Goal: Transaction & Acquisition: Purchase product/service

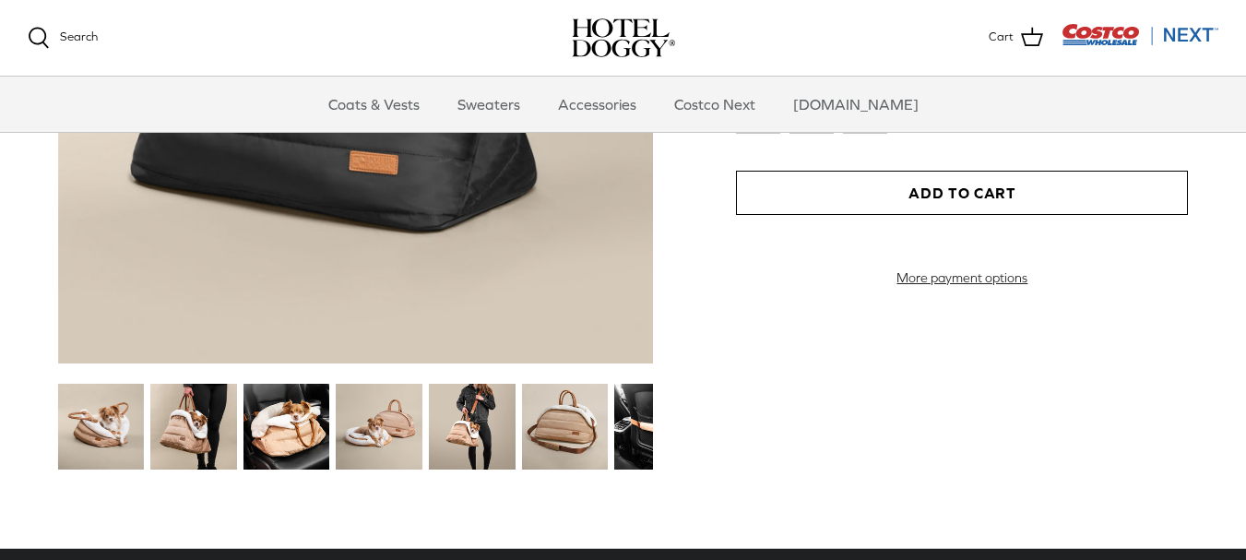
scroll to position [2231, 0]
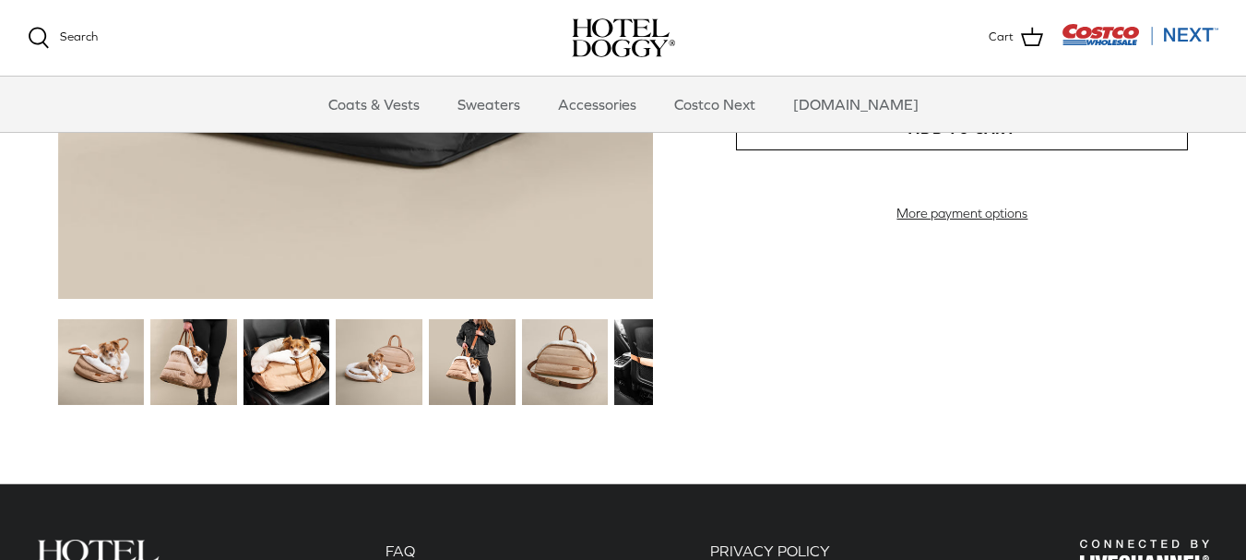
click at [100, 361] on img at bounding box center [101, 362] width 87 height 87
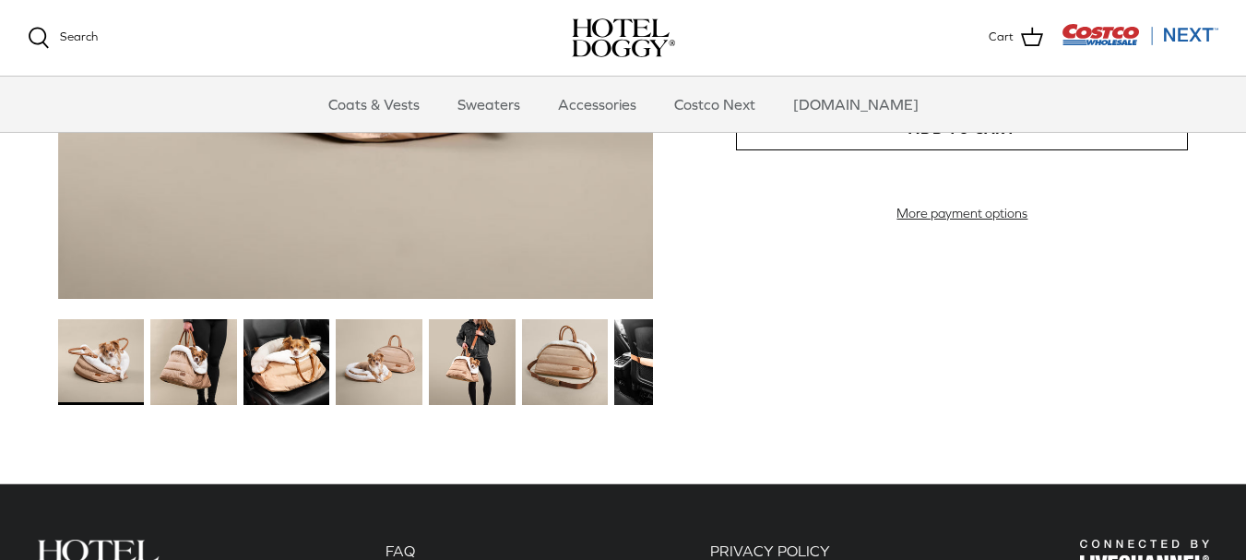
click at [201, 366] on img at bounding box center [193, 362] width 87 height 87
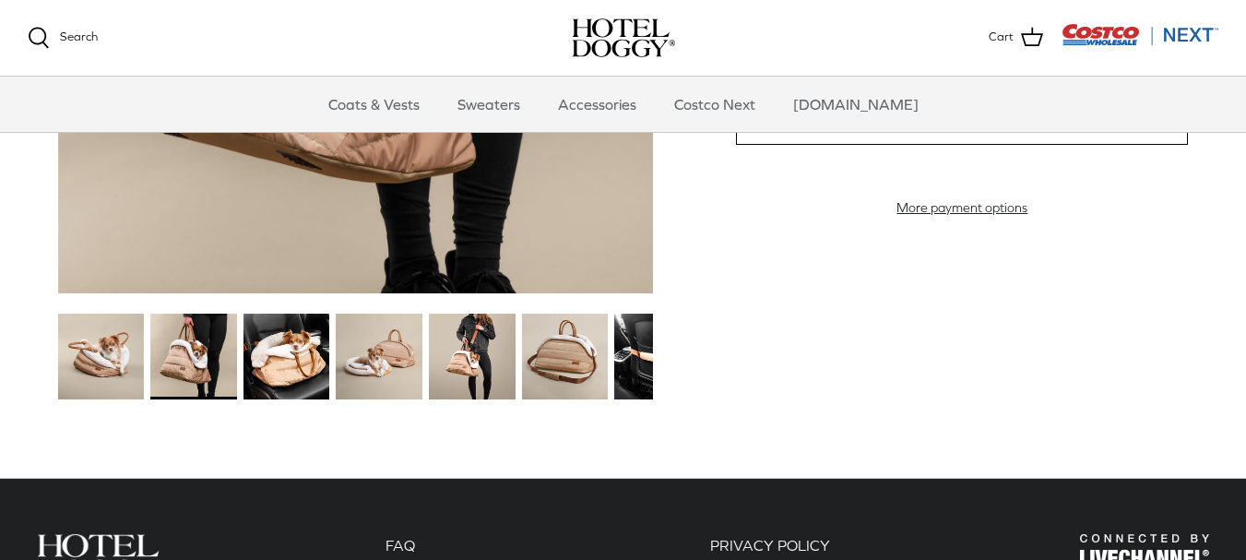
scroll to position [2242, 0]
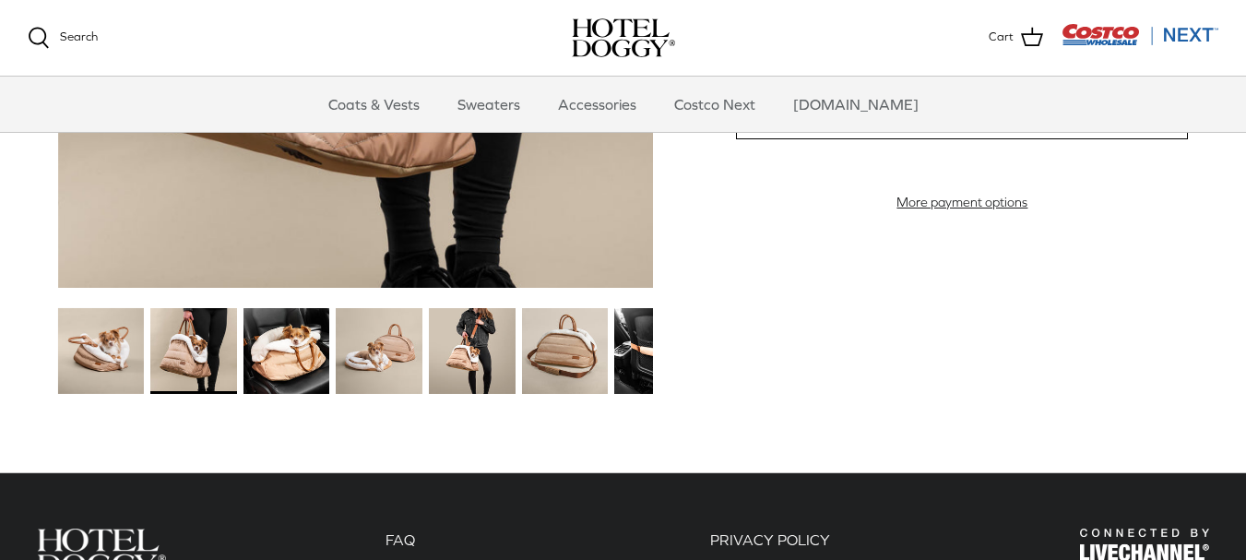
click at [392, 361] on img at bounding box center [379, 351] width 87 height 87
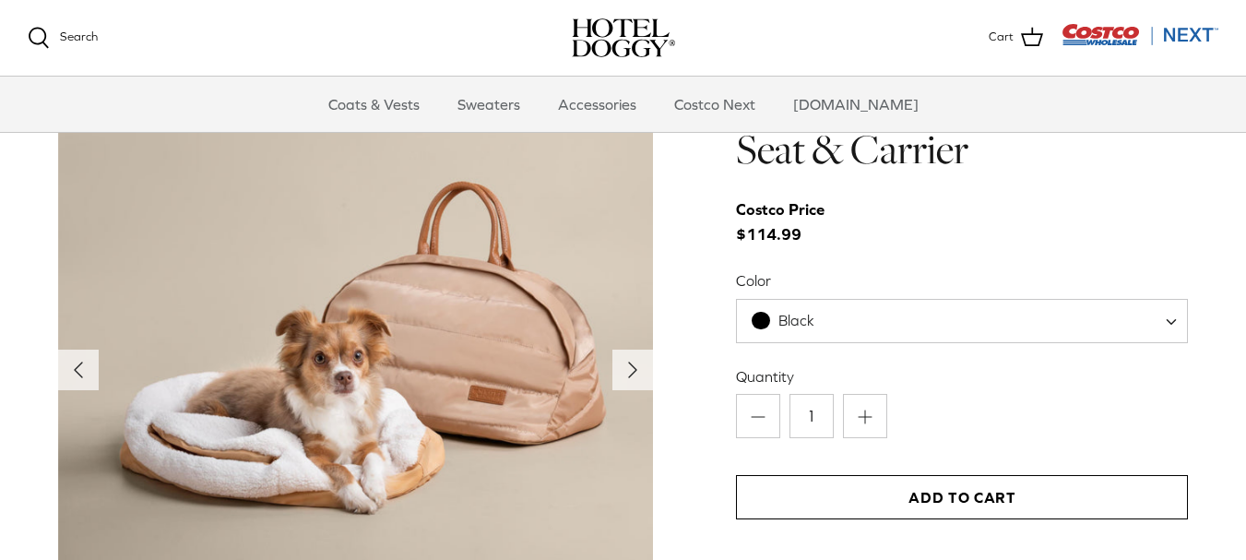
scroll to position [1878, 0]
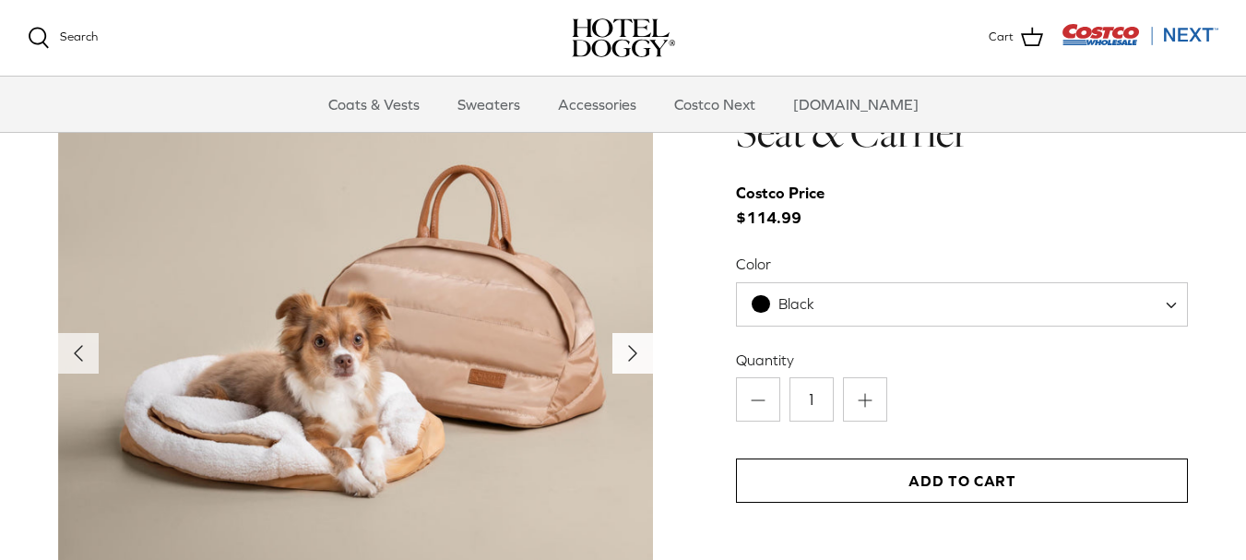
click at [627, 358] on icon "Right" at bounding box center [633, 353] width 30 height 30
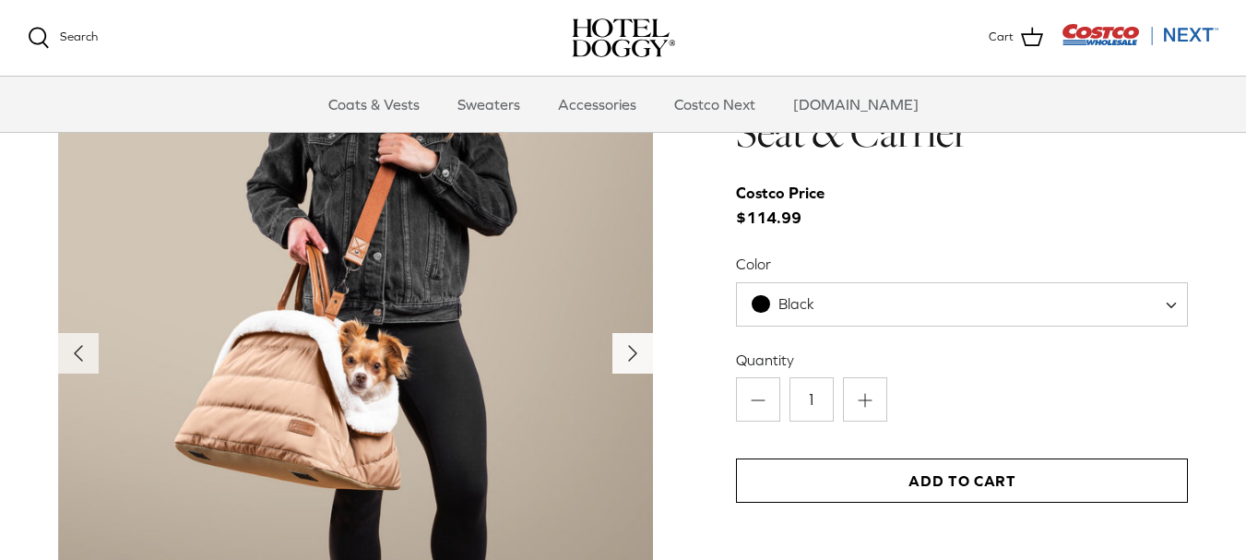
click at [627, 358] on icon "Right" at bounding box center [633, 353] width 30 height 30
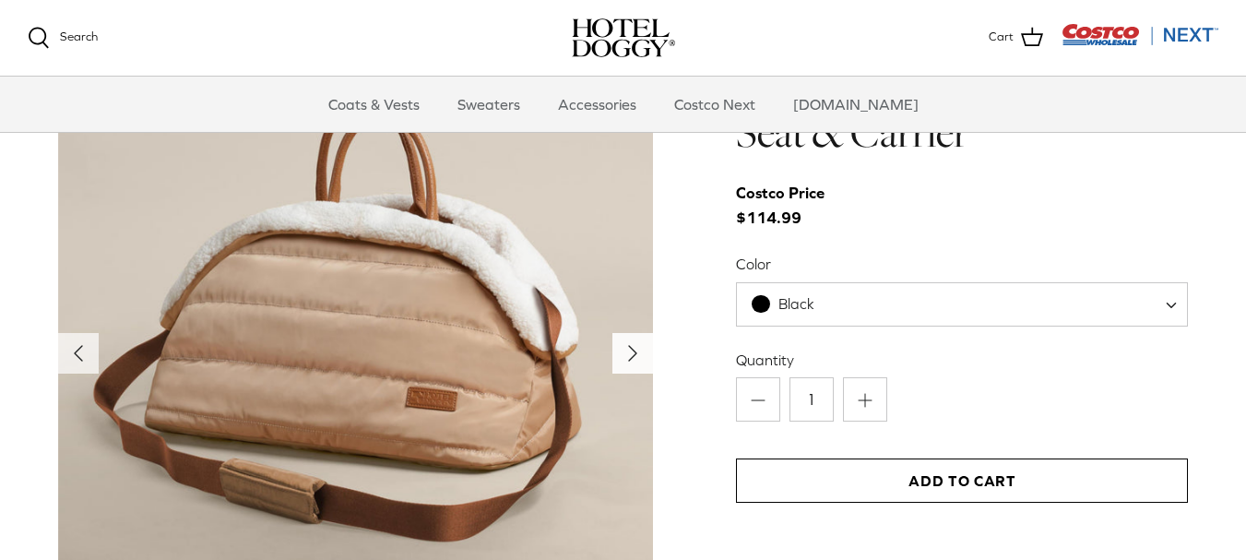
click at [627, 358] on icon "Right" at bounding box center [633, 353] width 30 height 30
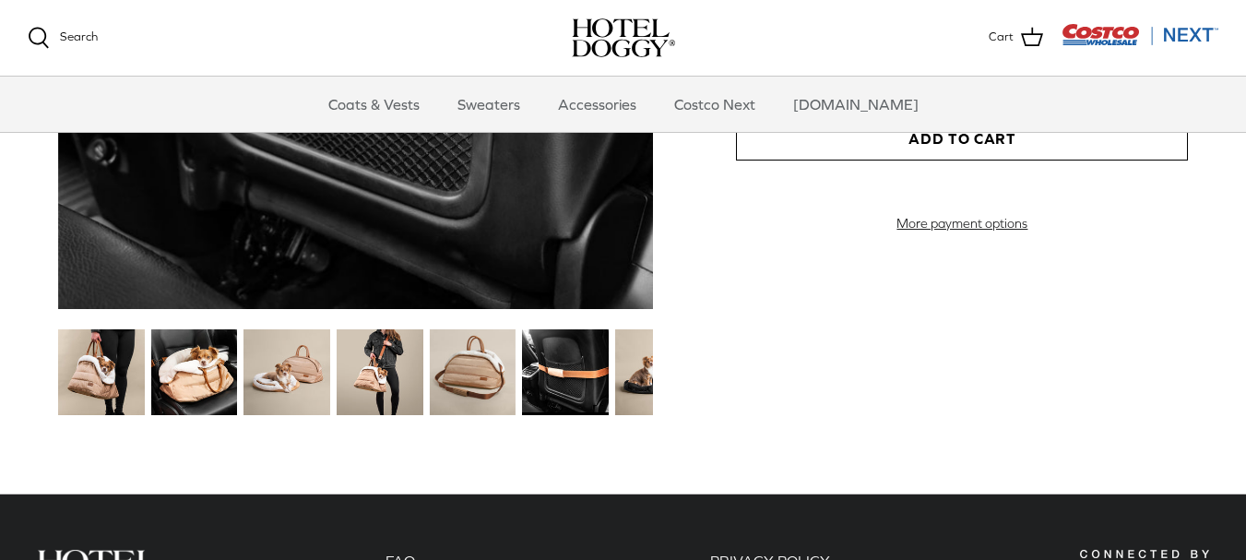
scroll to position [2231, 0]
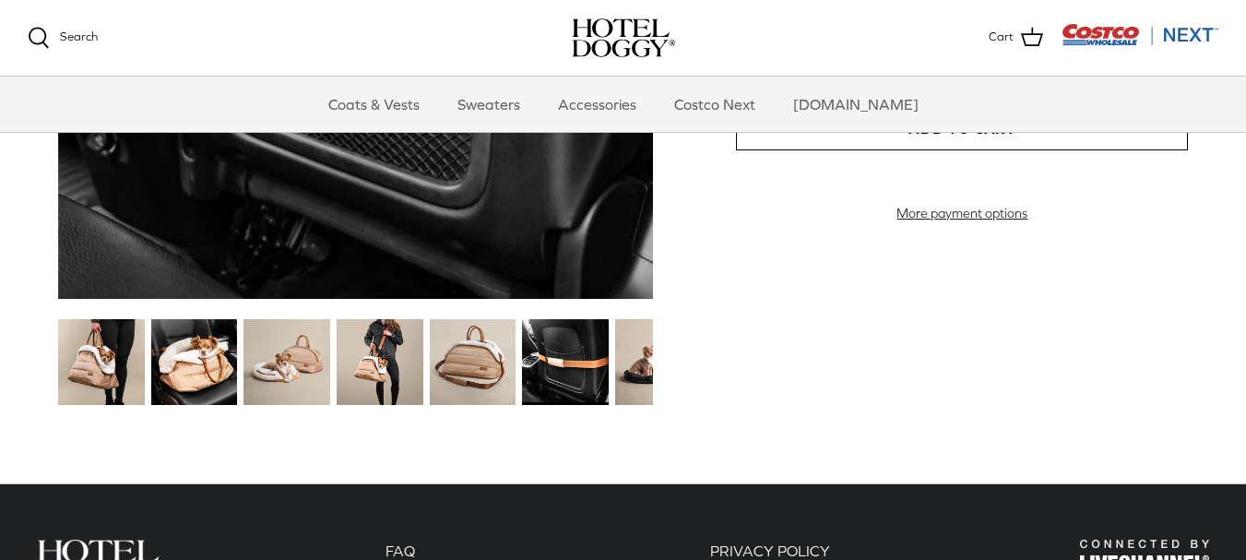
click at [640, 373] on img at bounding box center [658, 362] width 87 height 87
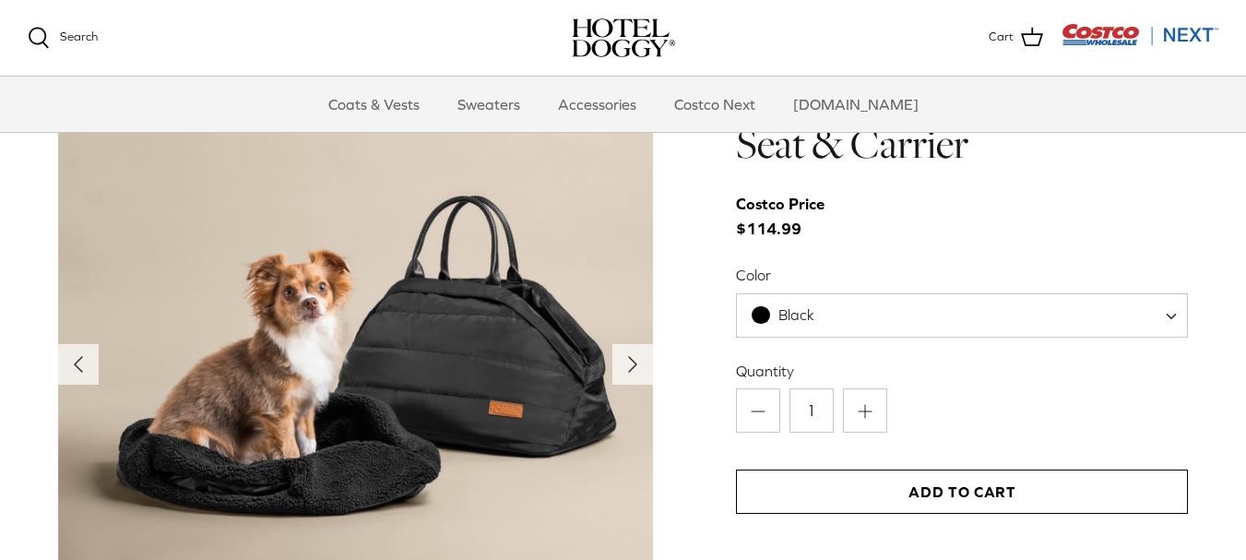
scroll to position [1884, 0]
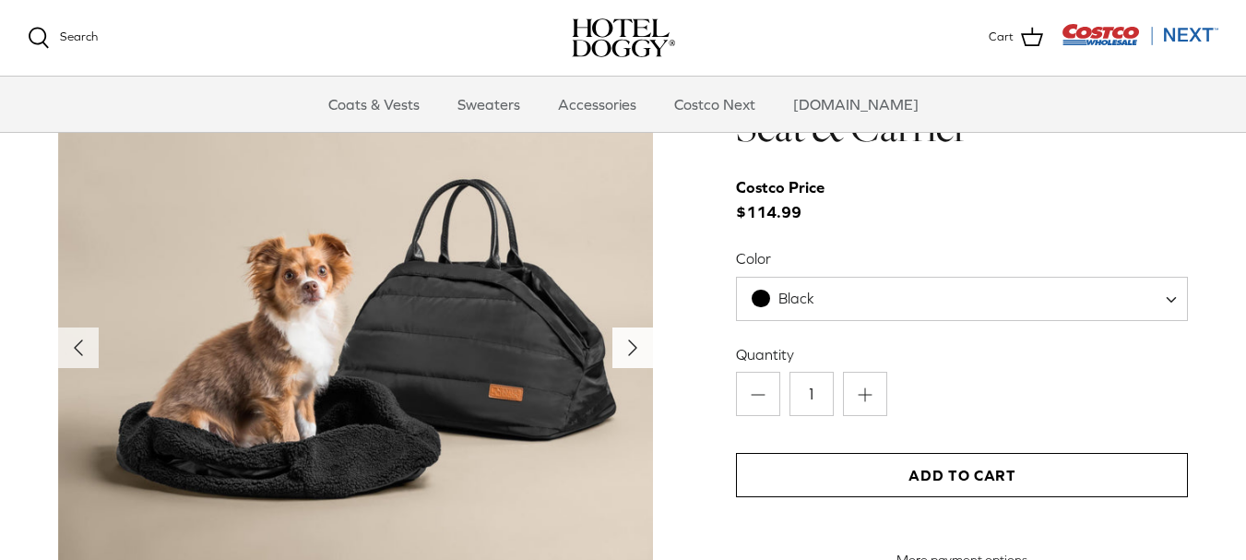
click at [622, 349] on icon "Right" at bounding box center [633, 348] width 30 height 30
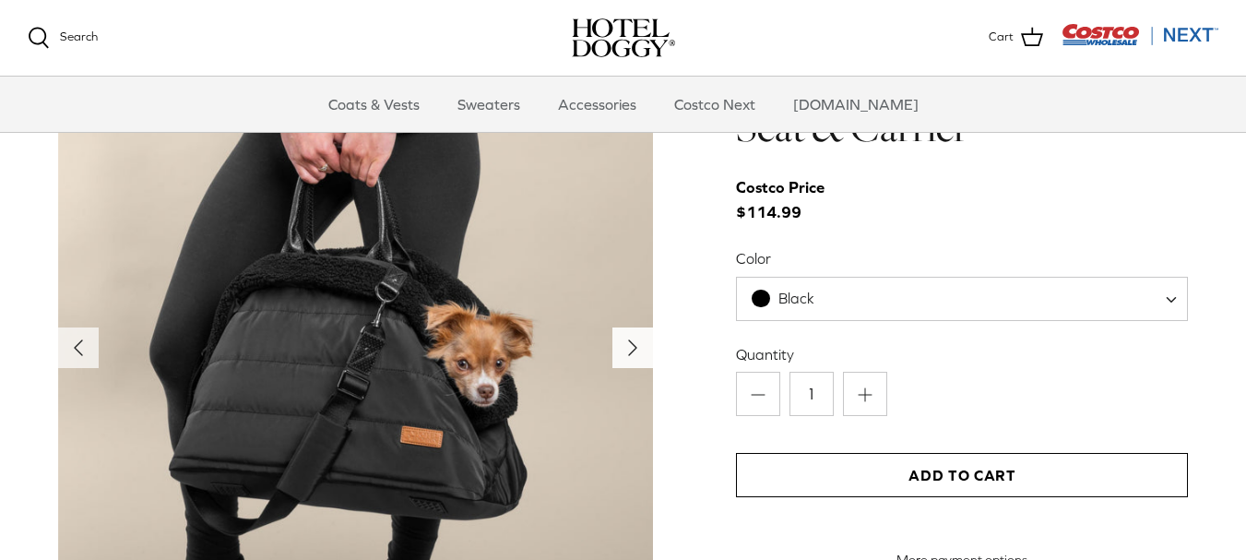
click at [622, 349] on icon "Right" at bounding box center [633, 348] width 30 height 30
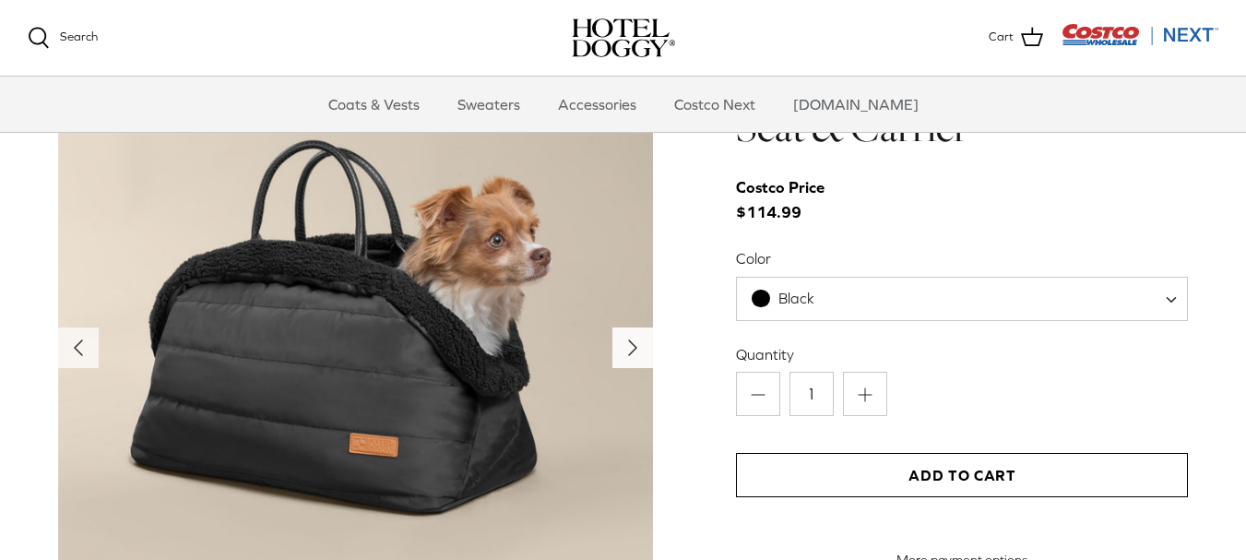
click at [622, 349] on icon "Right" at bounding box center [633, 348] width 30 height 30
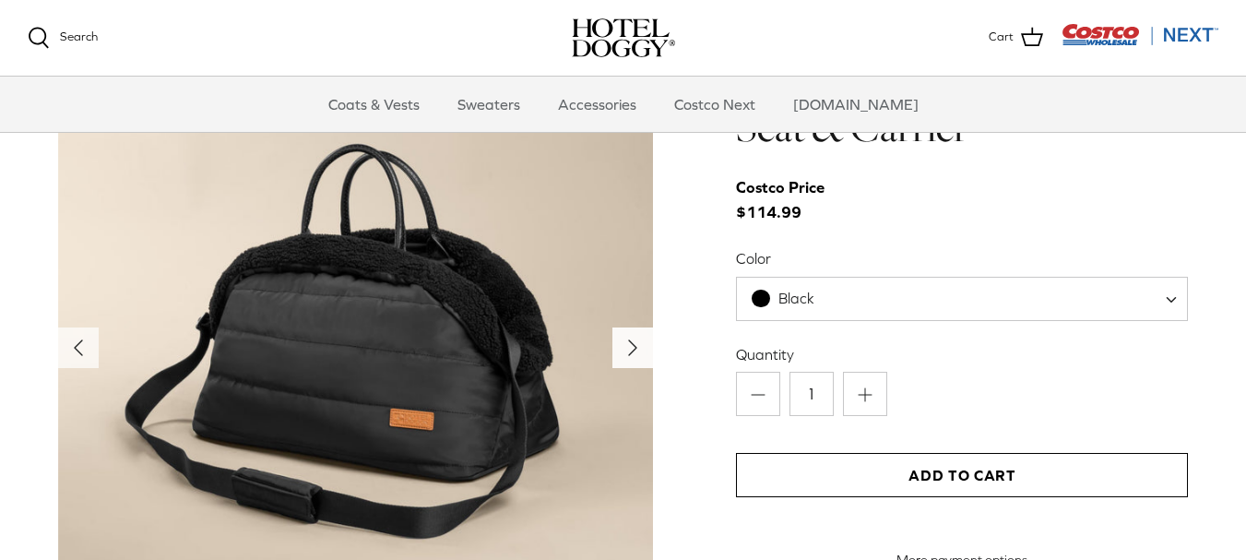
click at [622, 349] on icon "Right" at bounding box center [633, 348] width 30 height 30
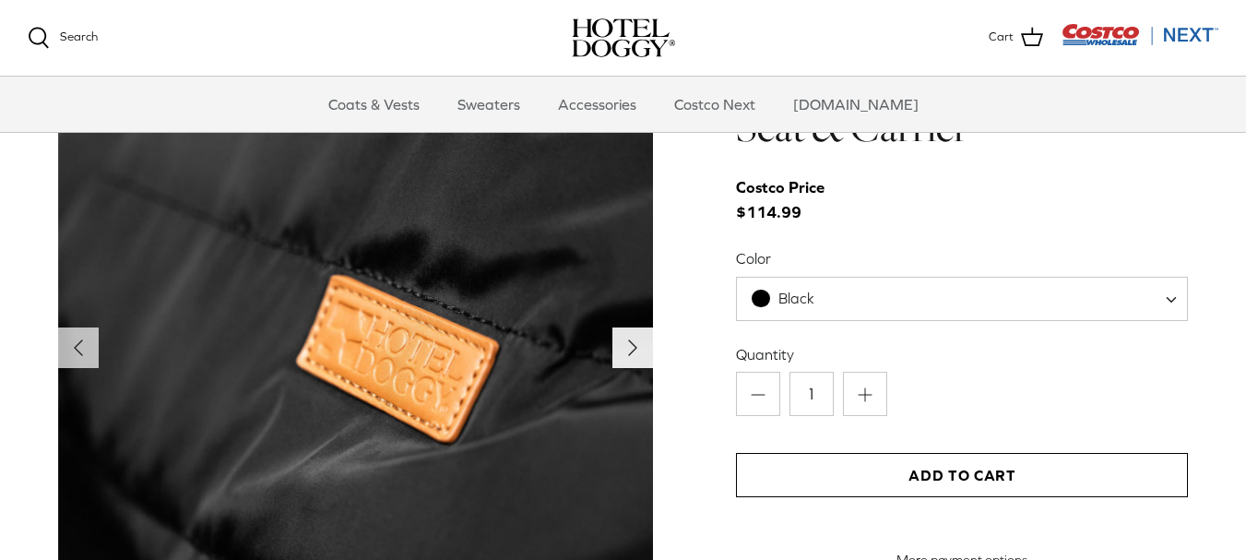
click at [622, 349] on icon "Right" at bounding box center [633, 348] width 30 height 30
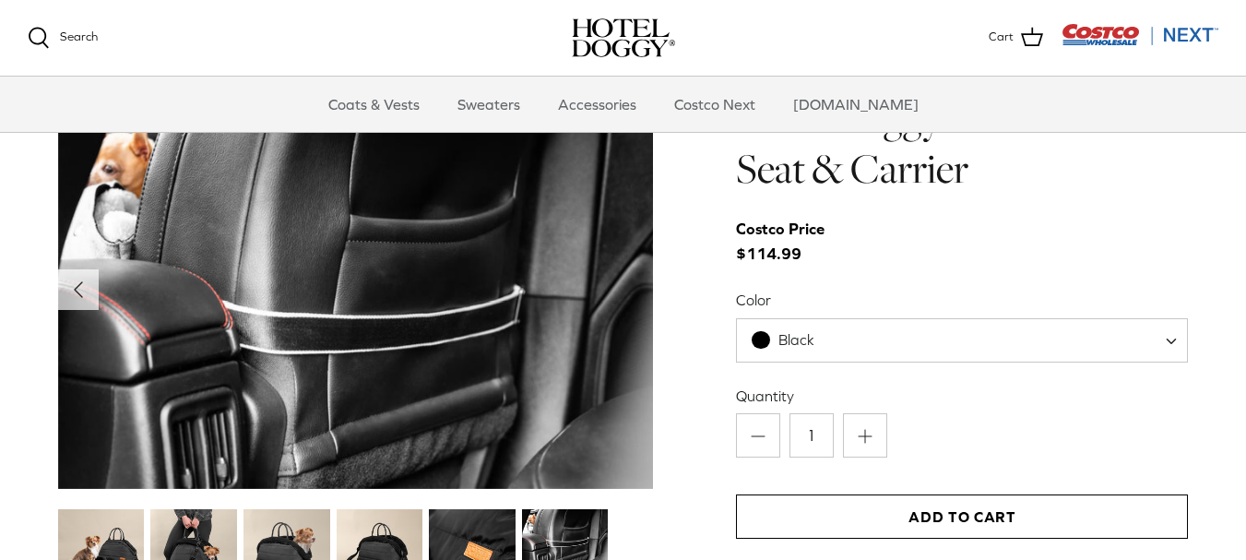
scroll to position [1775, 0]
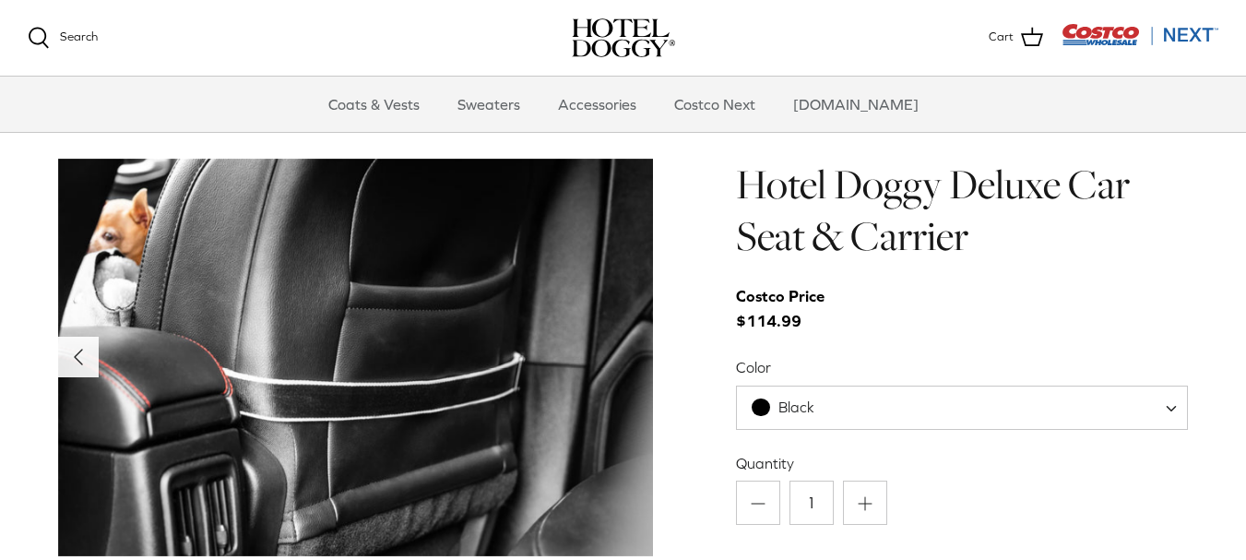
click at [80, 361] on polyline "Previous" at bounding box center [78, 356] width 7 height 15
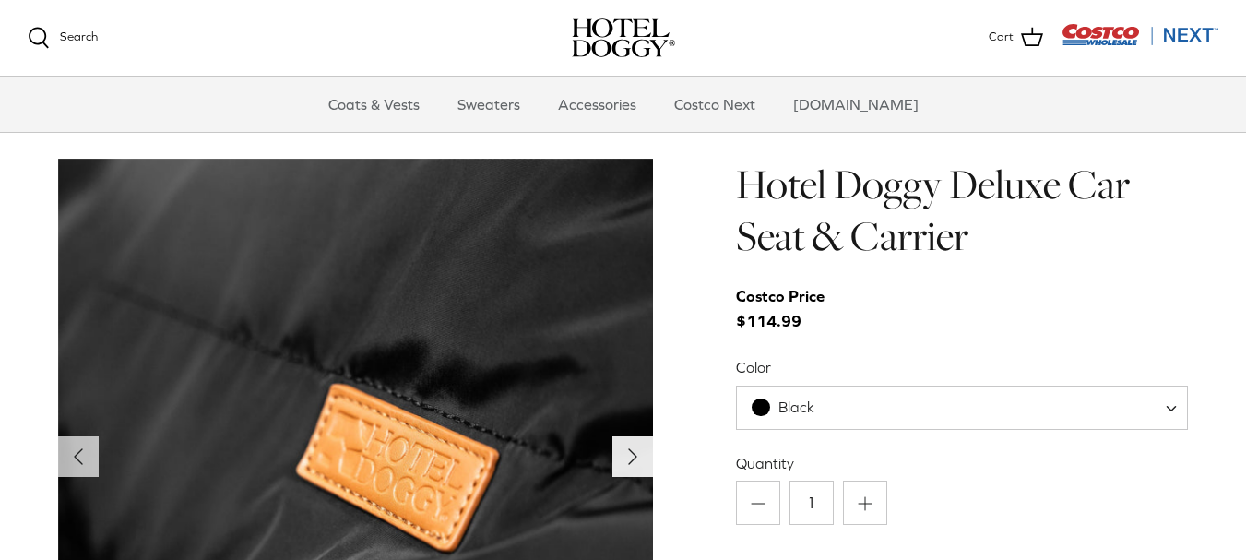
click at [628, 454] on icon "Right" at bounding box center [633, 457] width 30 height 30
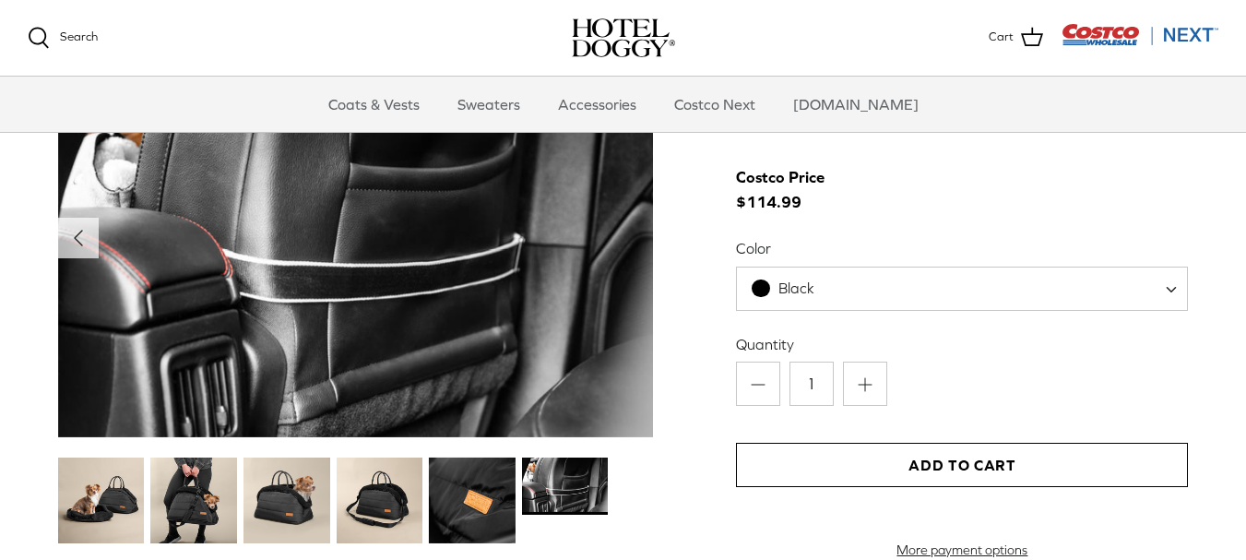
scroll to position [1914, 0]
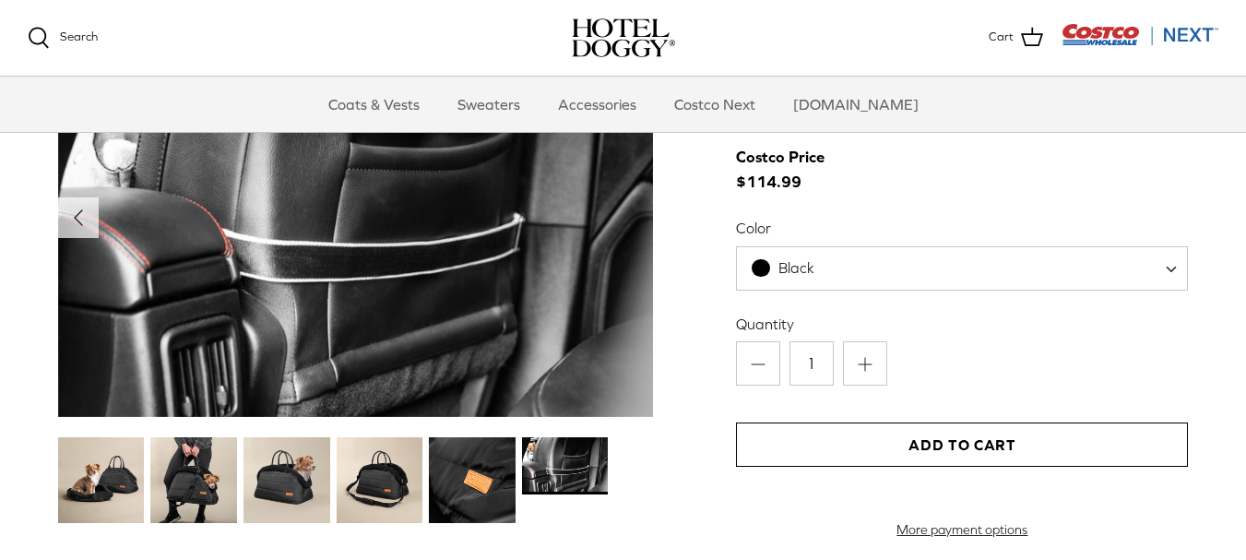
click at [272, 480] on img at bounding box center [286, 480] width 87 height 87
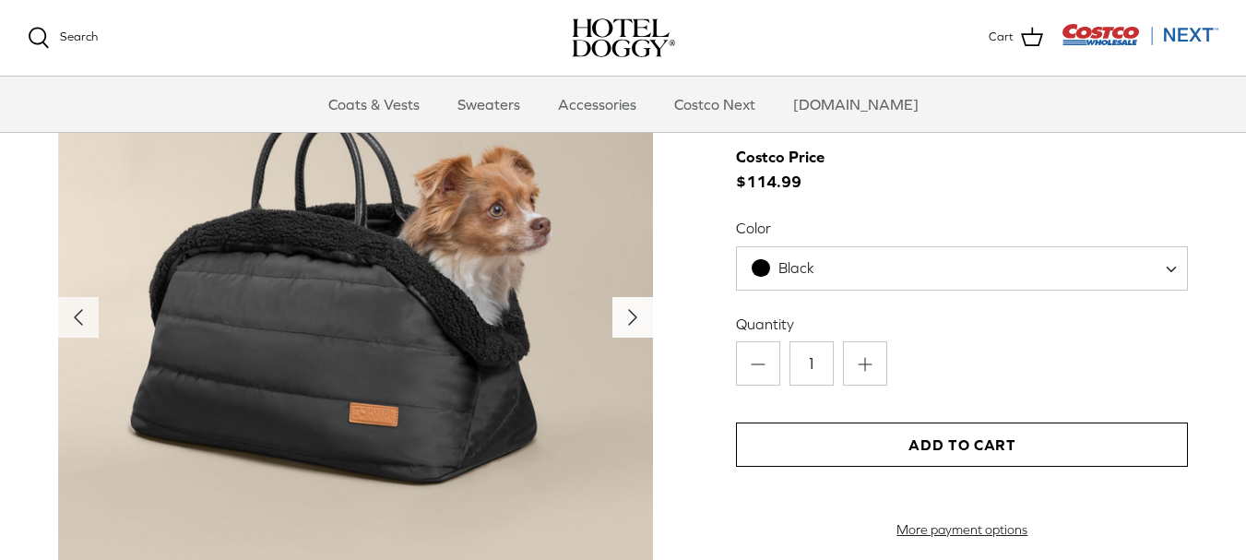
click at [636, 317] on polyline "Next" at bounding box center [632, 317] width 7 height 15
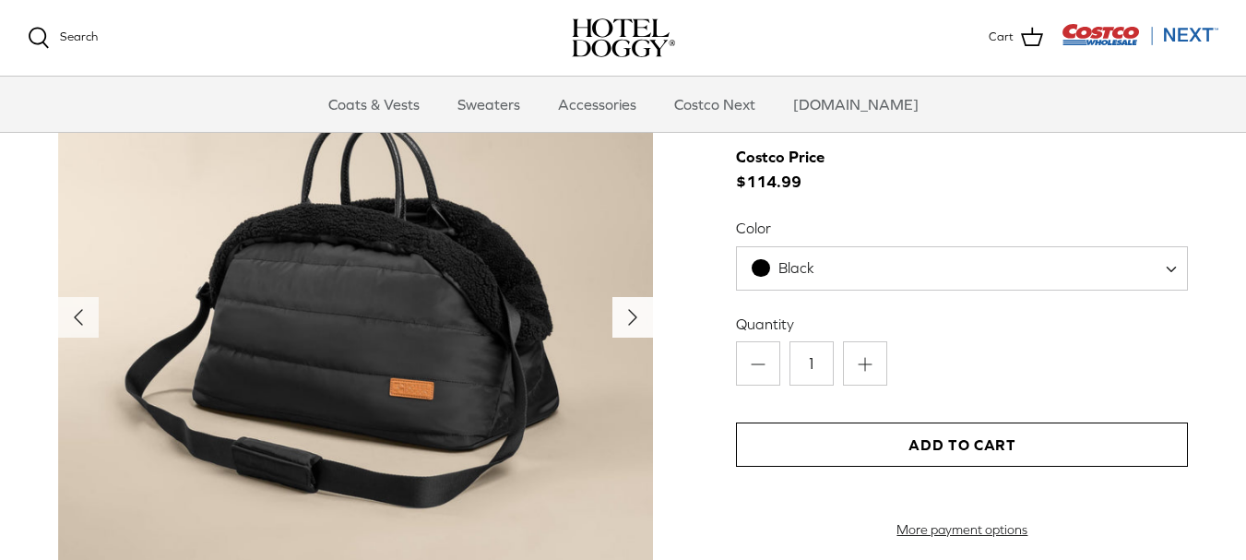
click at [636, 317] on polyline "Next" at bounding box center [632, 317] width 7 height 15
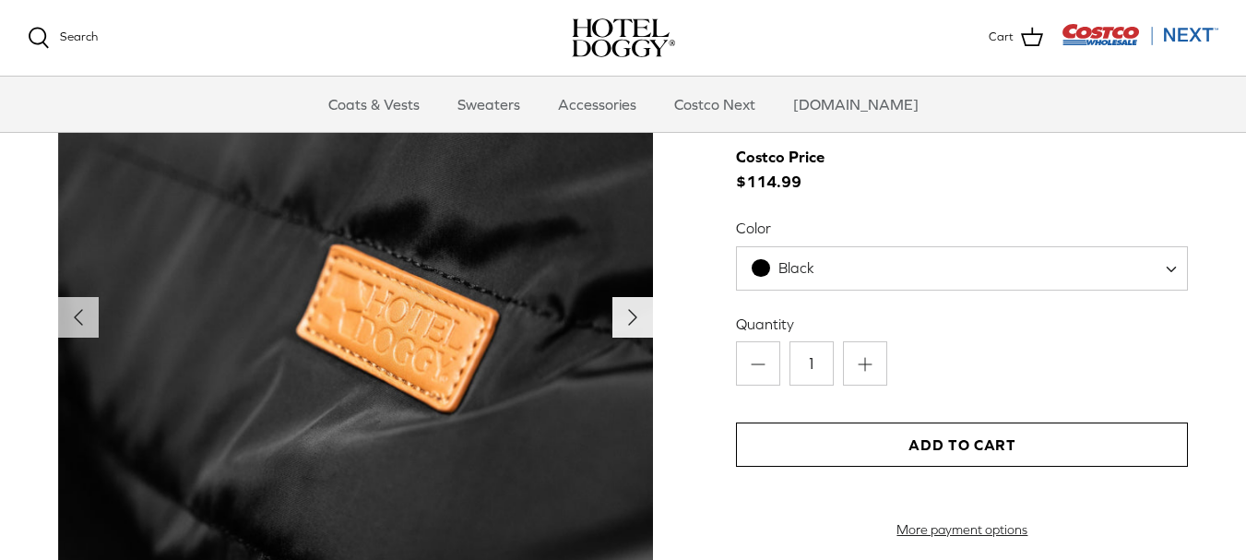
click at [636, 317] on polyline "Next" at bounding box center [632, 317] width 7 height 15
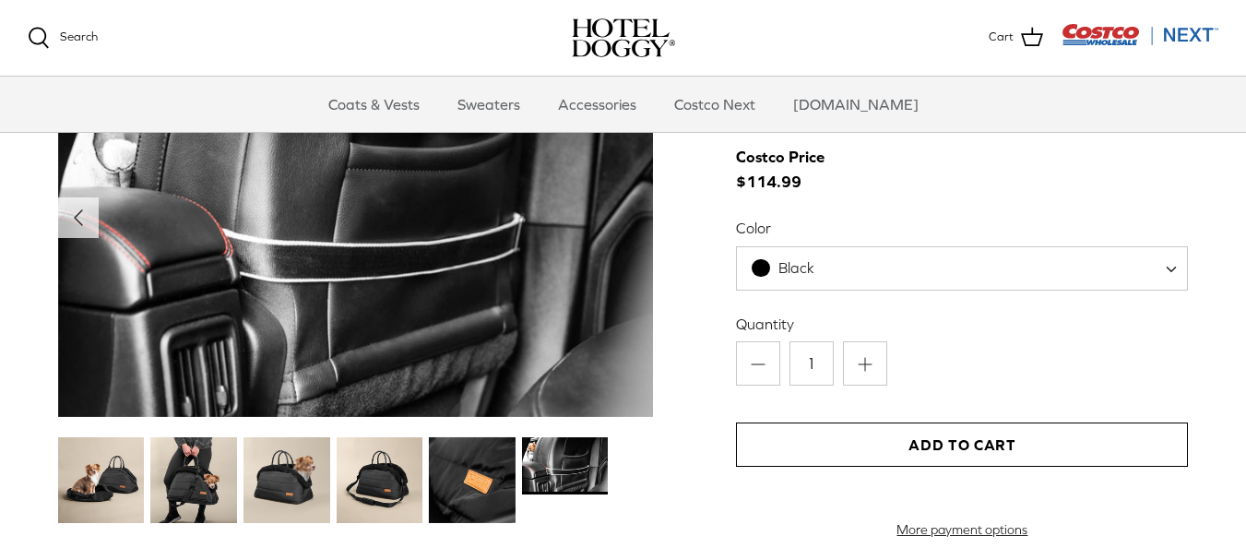
click at [561, 453] on img at bounding box center [565, 465] width 87 height 57
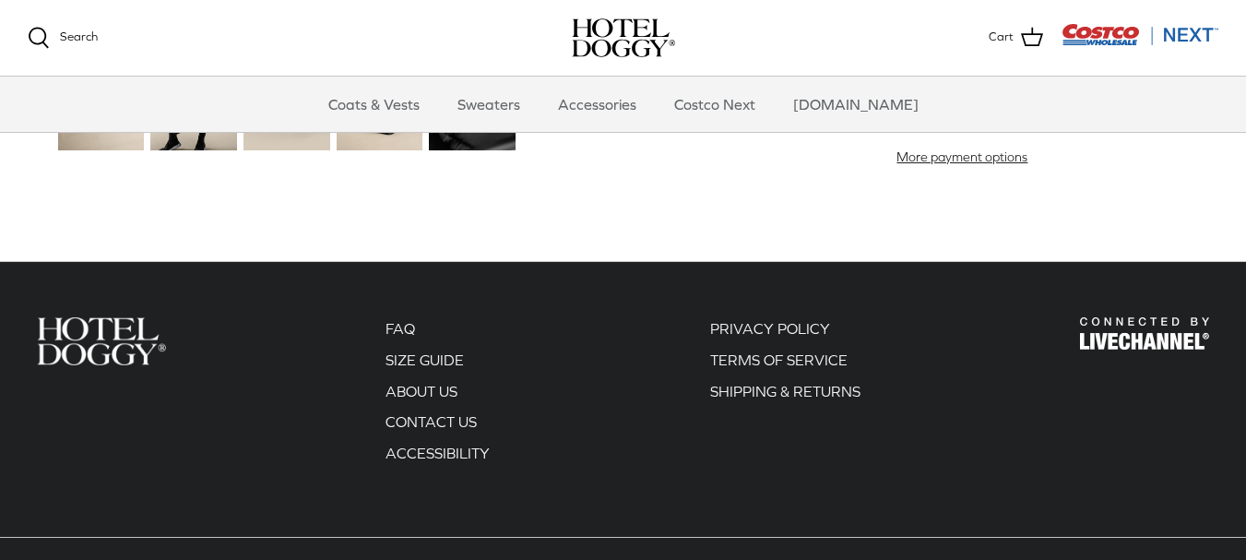
scroll to position [2344, 0]
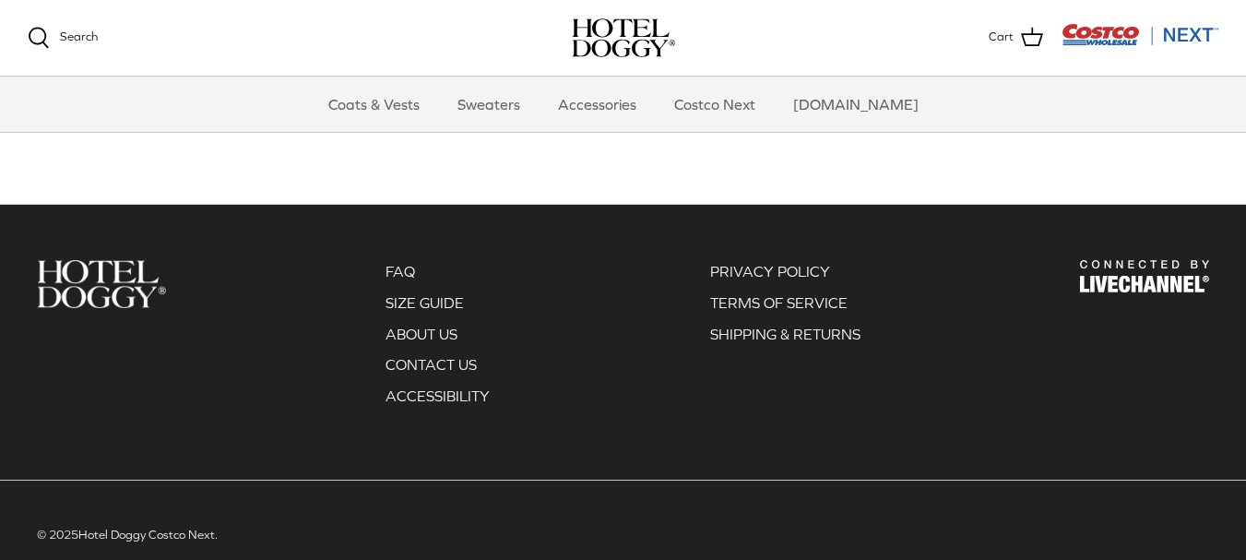
click at [1196, 38] on img "Costco Next" at bounding box center [1139, 34] width 157 height 23
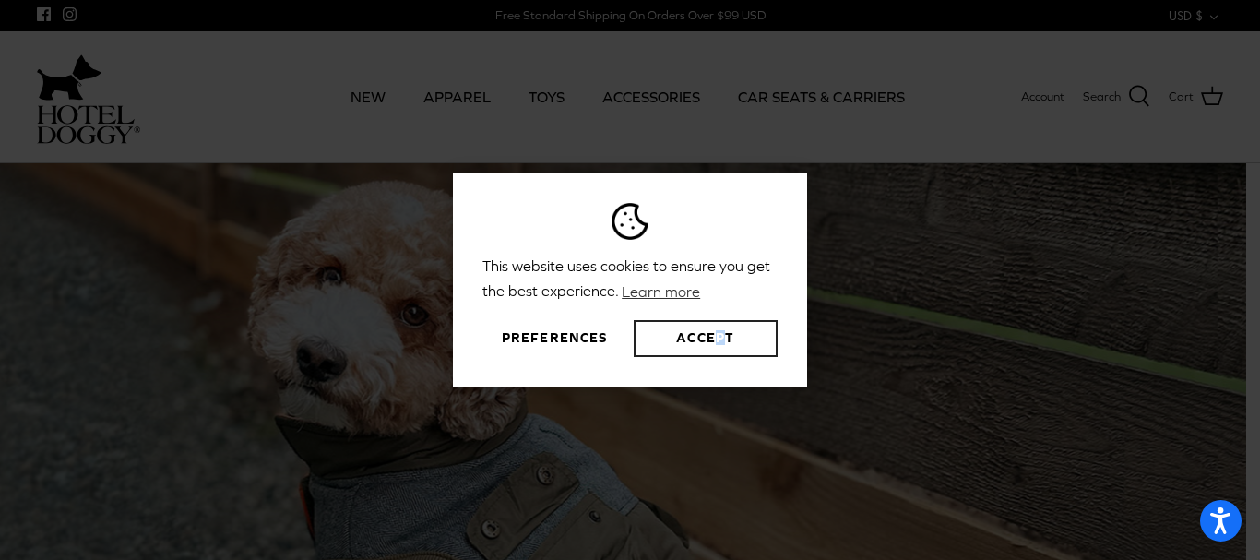
drag, startPoint x: 721, startPoint y: 373, endPoint x: 711, endPoint y: 342, distance: 32.1
click at [711, 342] on div "This website uses cookies to ensure you get the best experience. Learn more Pre…" at bounding box center [630, 279] width 354 height 212
click at [711, 342] on button "Accept" at bounding box center [706, 338] width 144 height 37
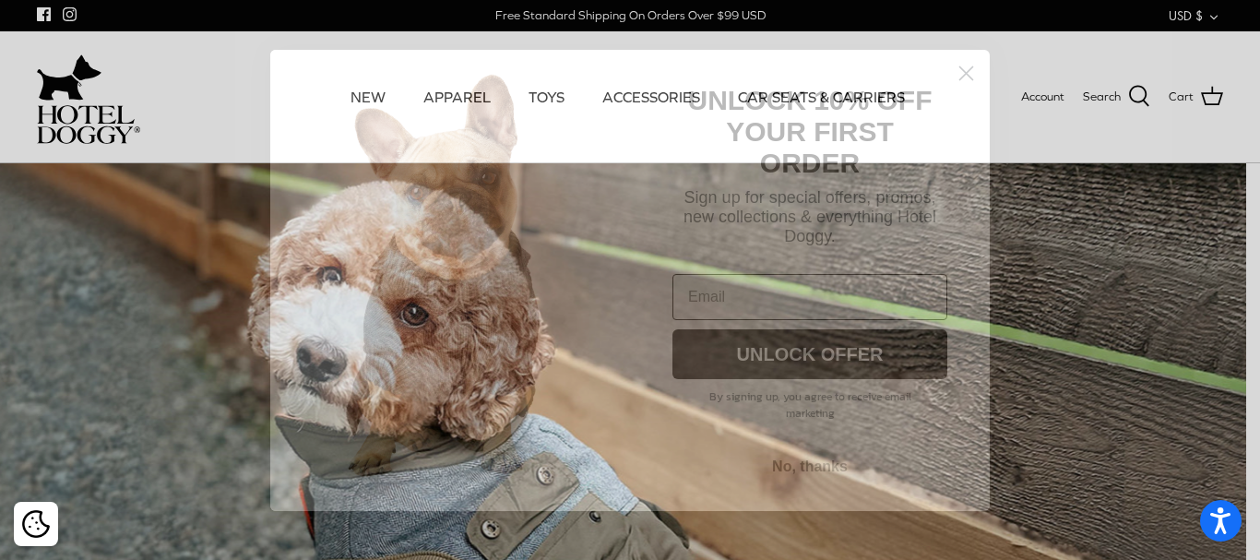
click at [838, 458] on button "No, thanks" at bounding box center [809, 466] width 275 height 35
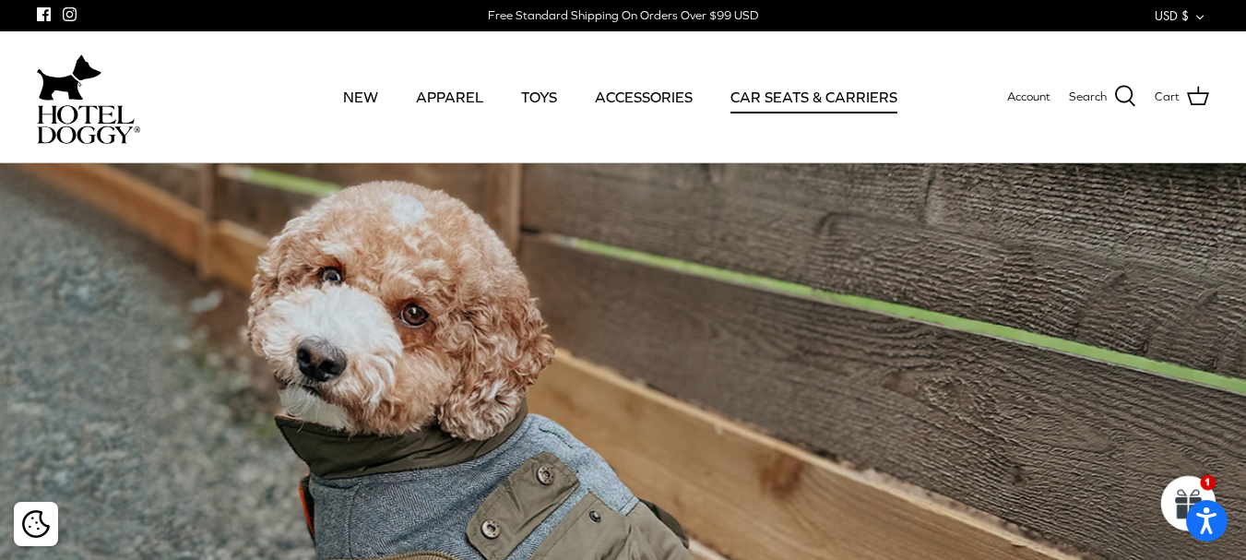
click at [841, 101] on link "CAR SEATS & CARRIERS" at bounding box center [814, 96] width 200 height 63
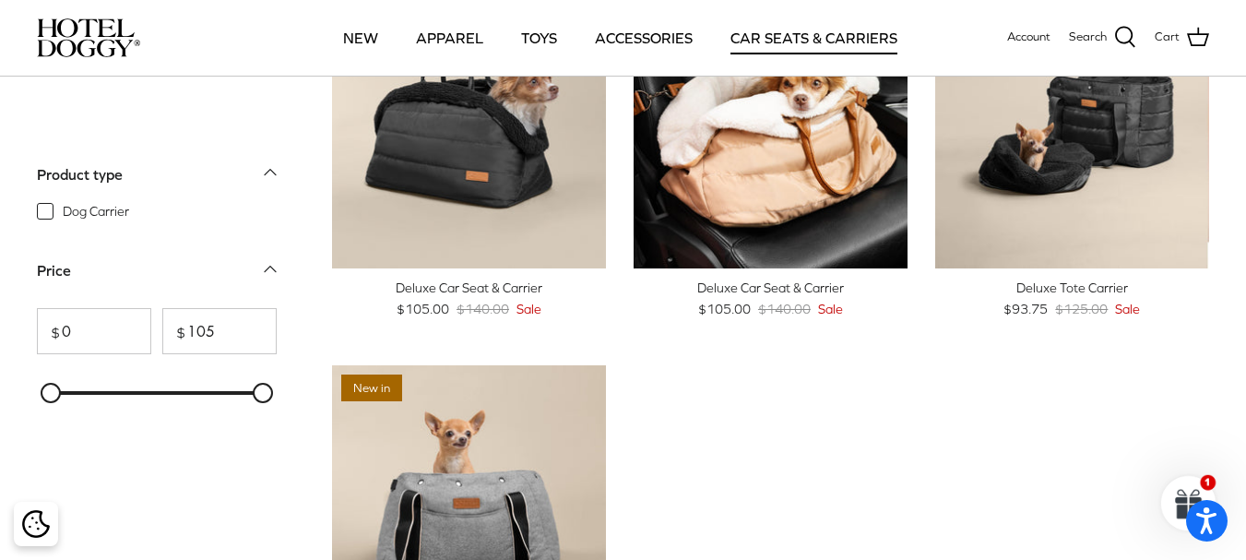
scroll to position [147, 0]
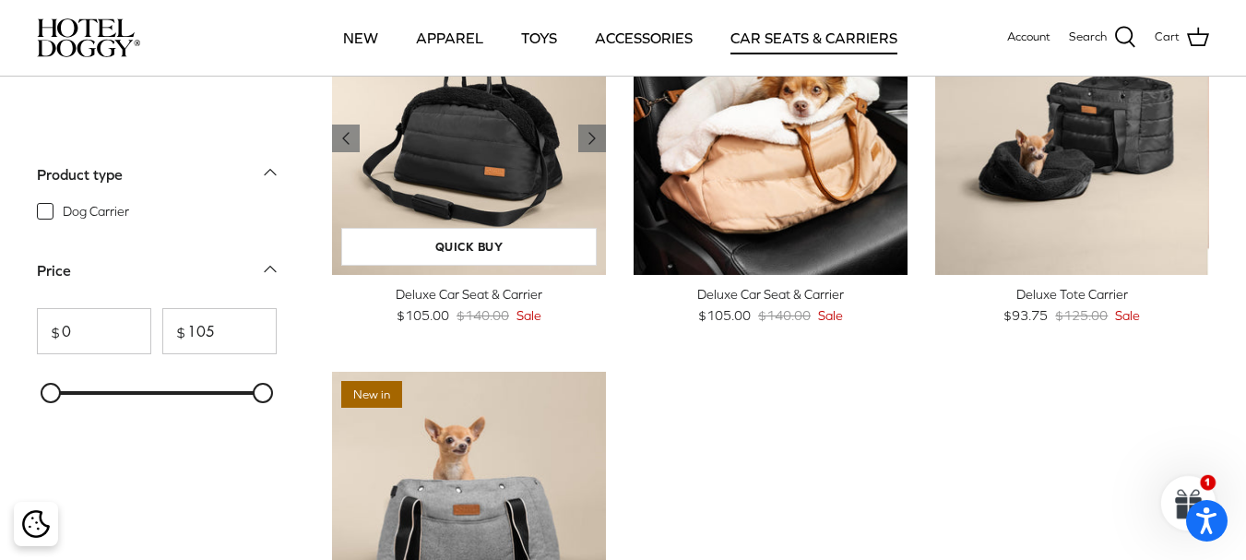
click at [520, 141] on img "Deluxe Car Seat & Carrier" at bounding box center [469, 138] width 274 height 274
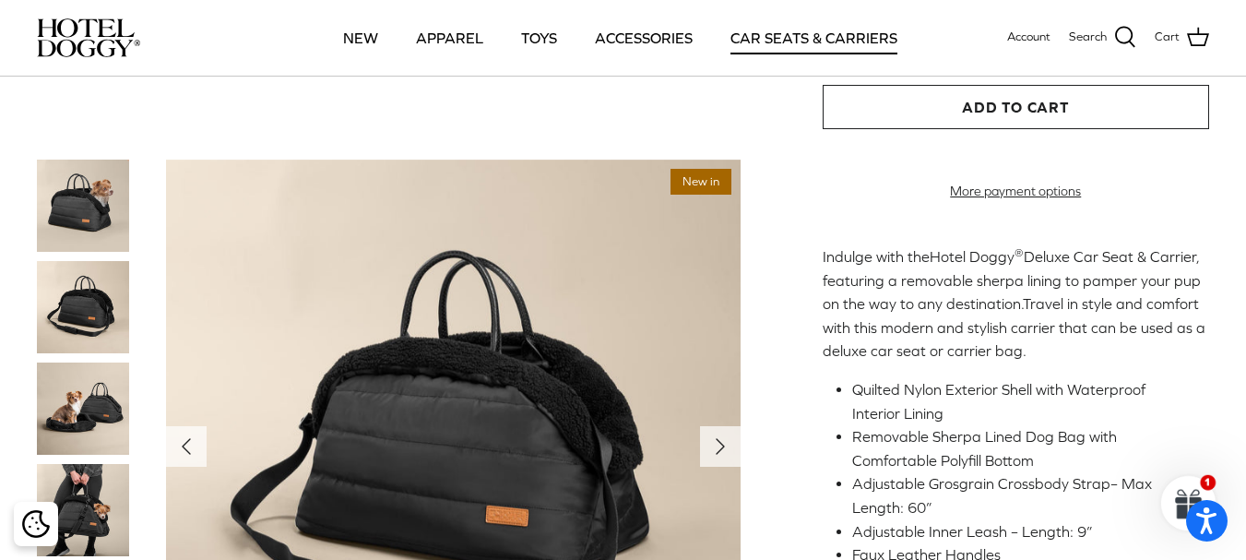
scroll to position [462, 0]
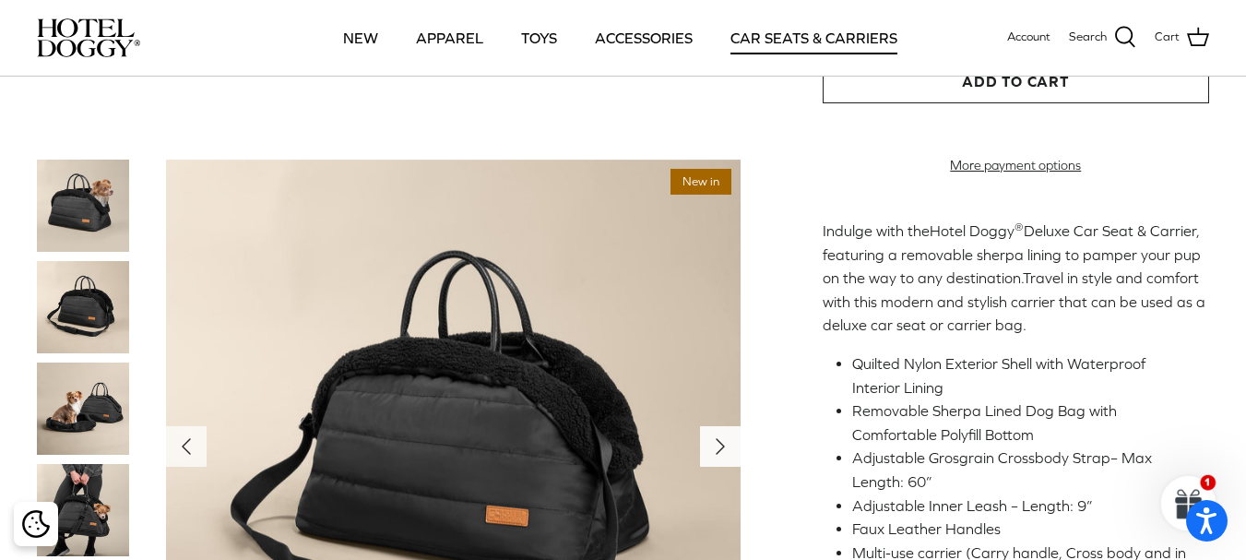
click at [726, 445] on icon "Right" at bounding box center [720, 447] width 30 height 30
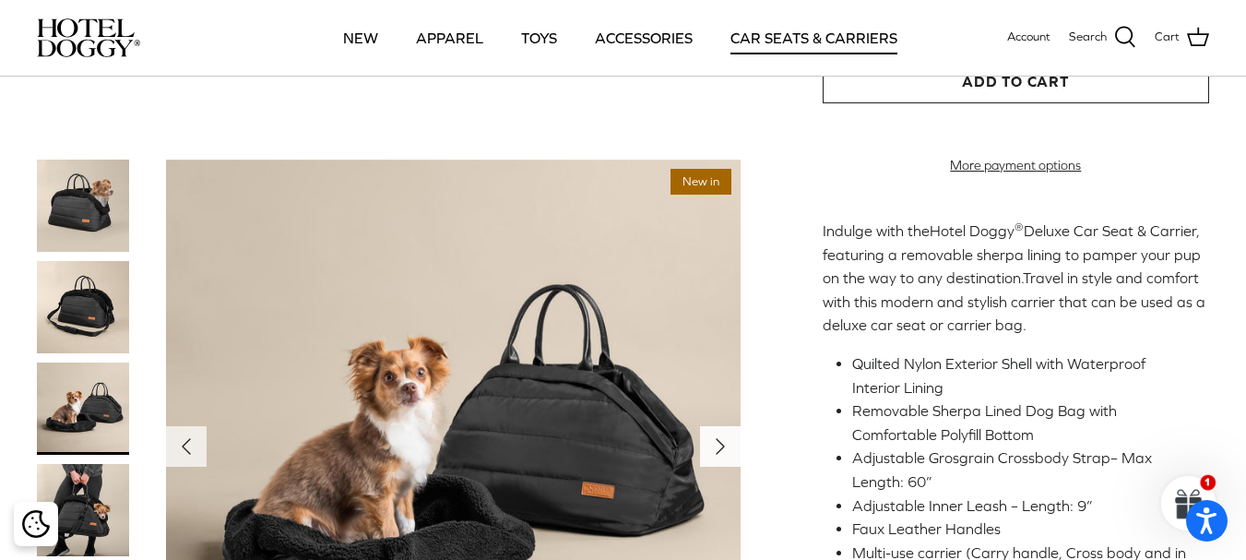
click at [726, 445] on icon "Right" at bounding box center [720, 447] width 30 height 30
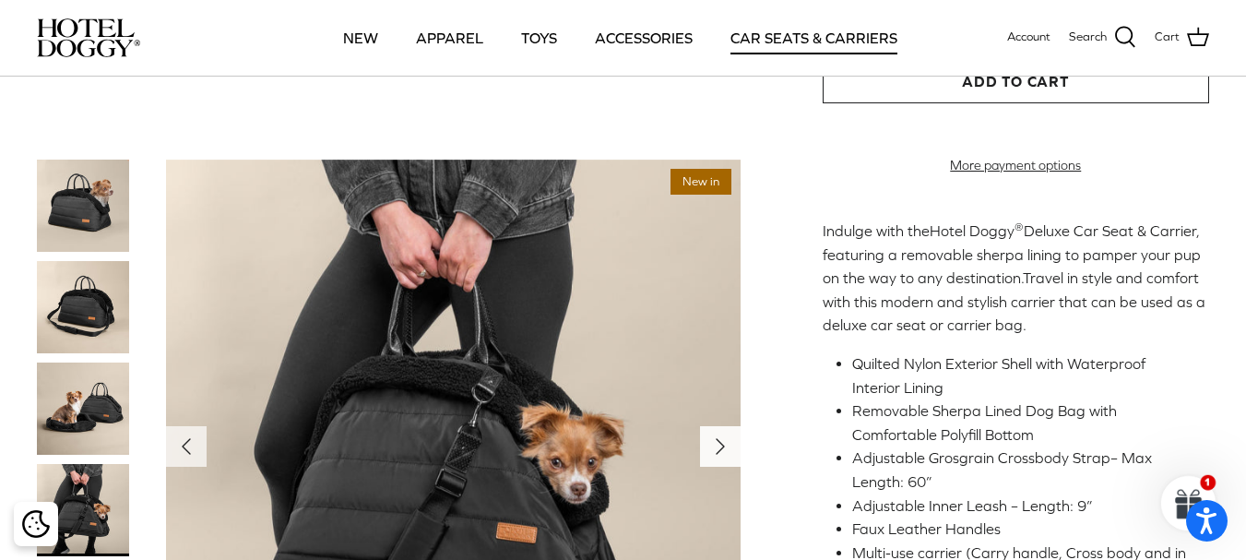
click at [726, 445] on icon "Right" at bounding box center [720, 447] width 30 height 30
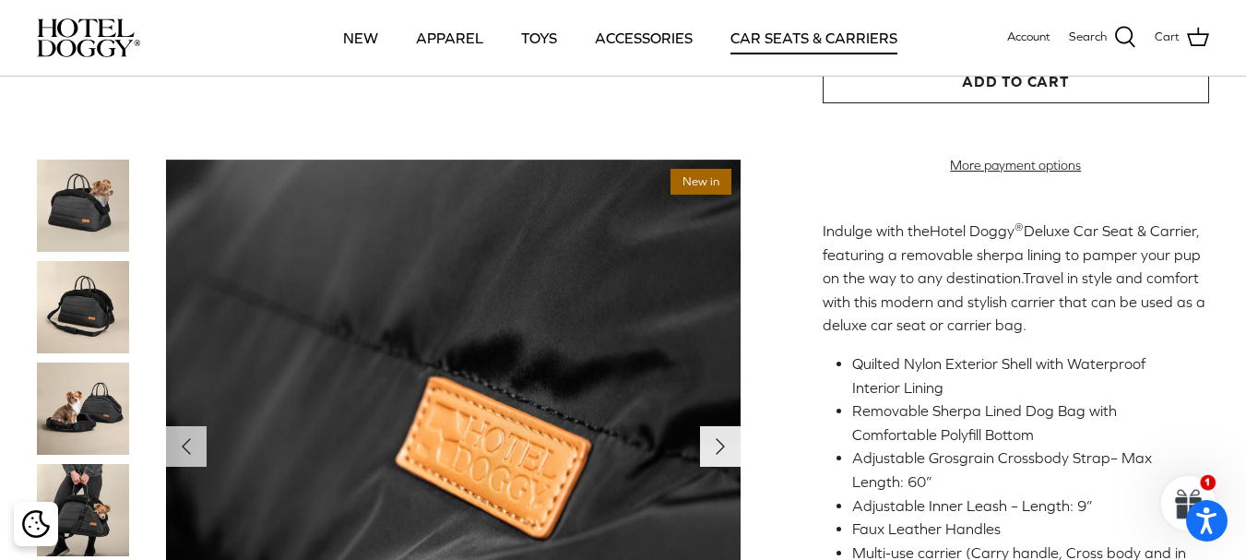
click at [726, 445] on icon "Right" at bounding box center [720, 447] width 30 height 30
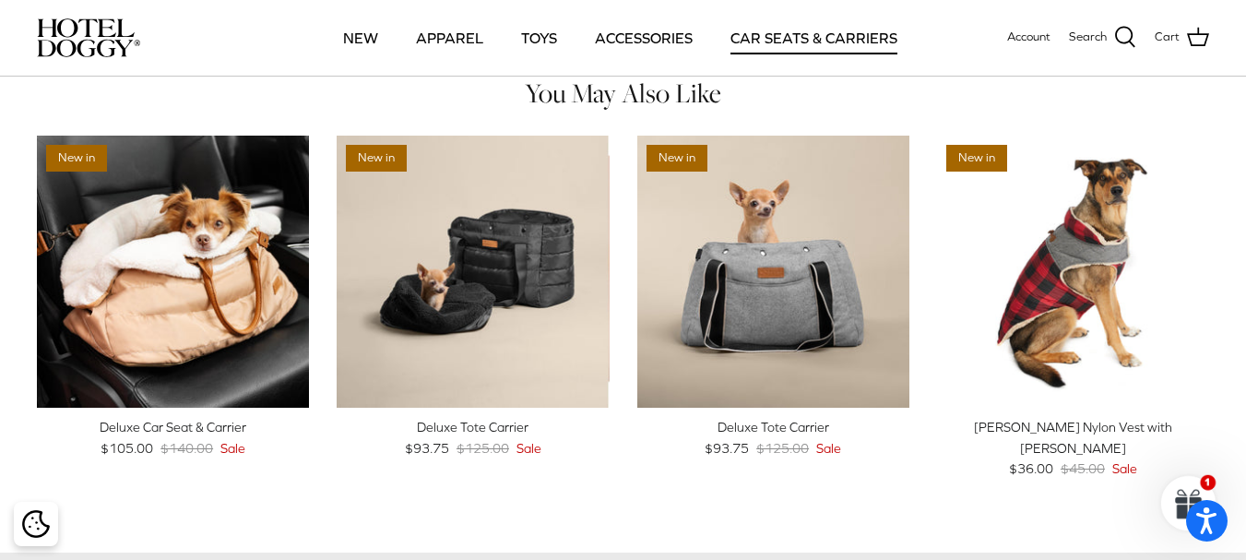
scroll to position [1232, 0]
